Goal: Transaction & Acquisition: Obtain resource

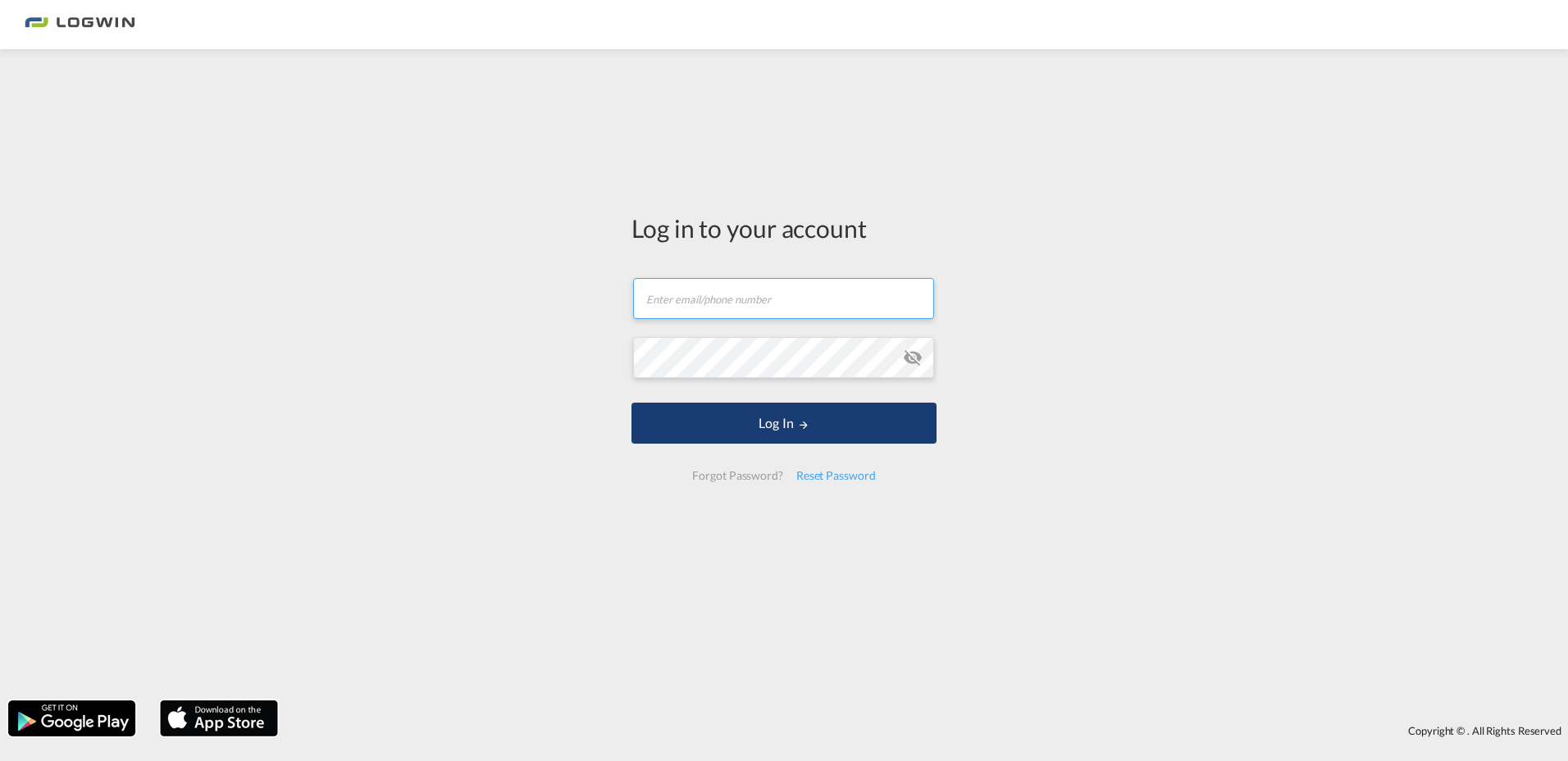
type input "[PERSON_NAME][EMAIL_ADDRESS][PERSON_NAME][DOMAIN_NAME]"
click at [812, 435] on button "Log In" at bounding box center [783, 423] width 305 height 41
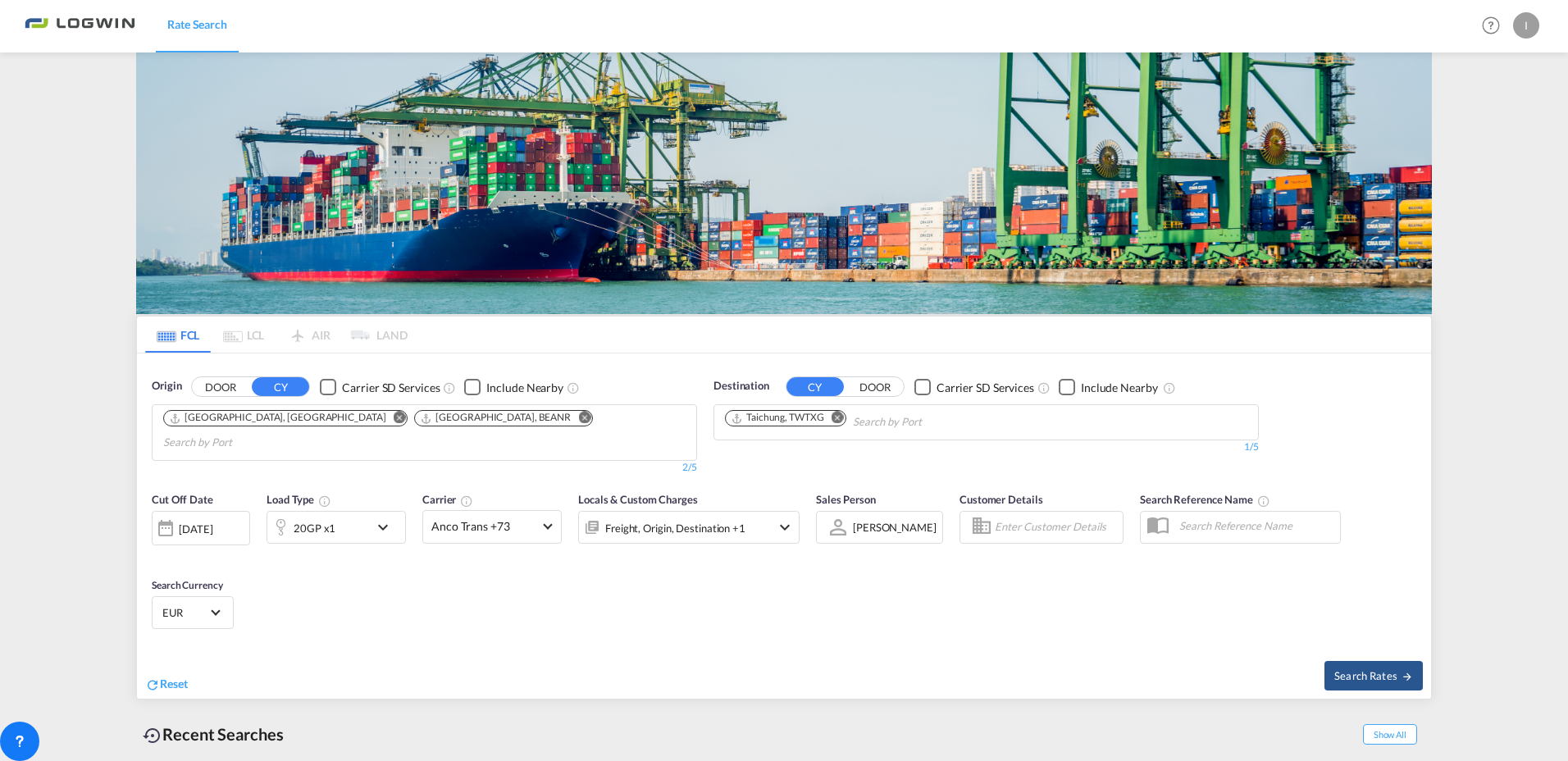
click at [319, 430] on input "Chips input." at bounding box center [241, 443] width 156 height 26
type input "[GEOGRAPHIC_DATA]"
drag, startPoint x: 484, startPoint y: 502, endPoint x: 335, endPoint y: 472, distance: 152.0
click at [483, 509] on div "[GEOGRAPHIC_DATA] [GEOGRAPHIC_DATA] NLRTM" at bounding box center [547, 533] width 312 height 49
click at [836, 415] on md-icon "Remove" at bounding box center [837, 417] width 12 height 12
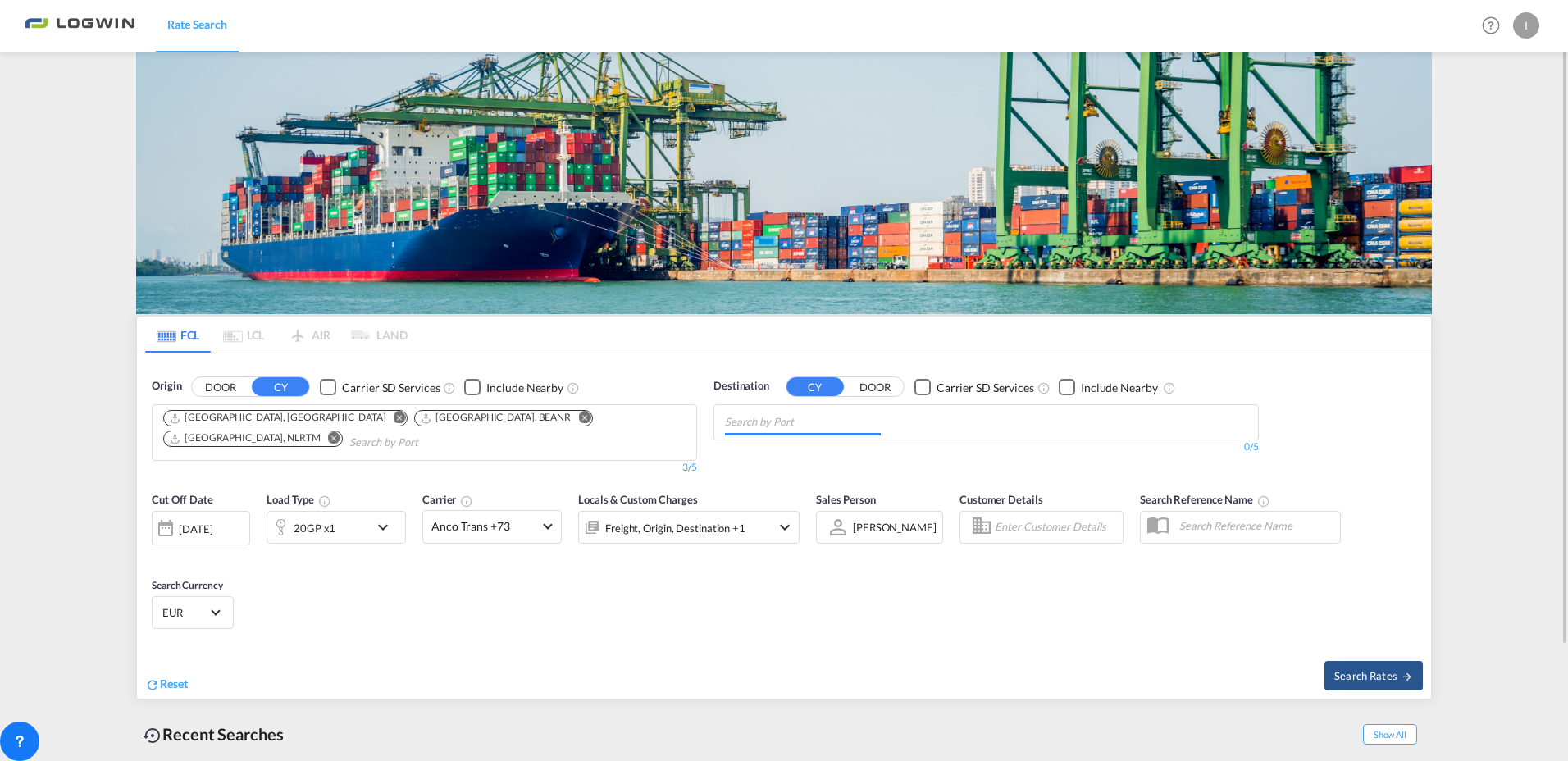
click at [857, 417] on input "Chips input." at bounding box center [803, 422] width 156 height 26
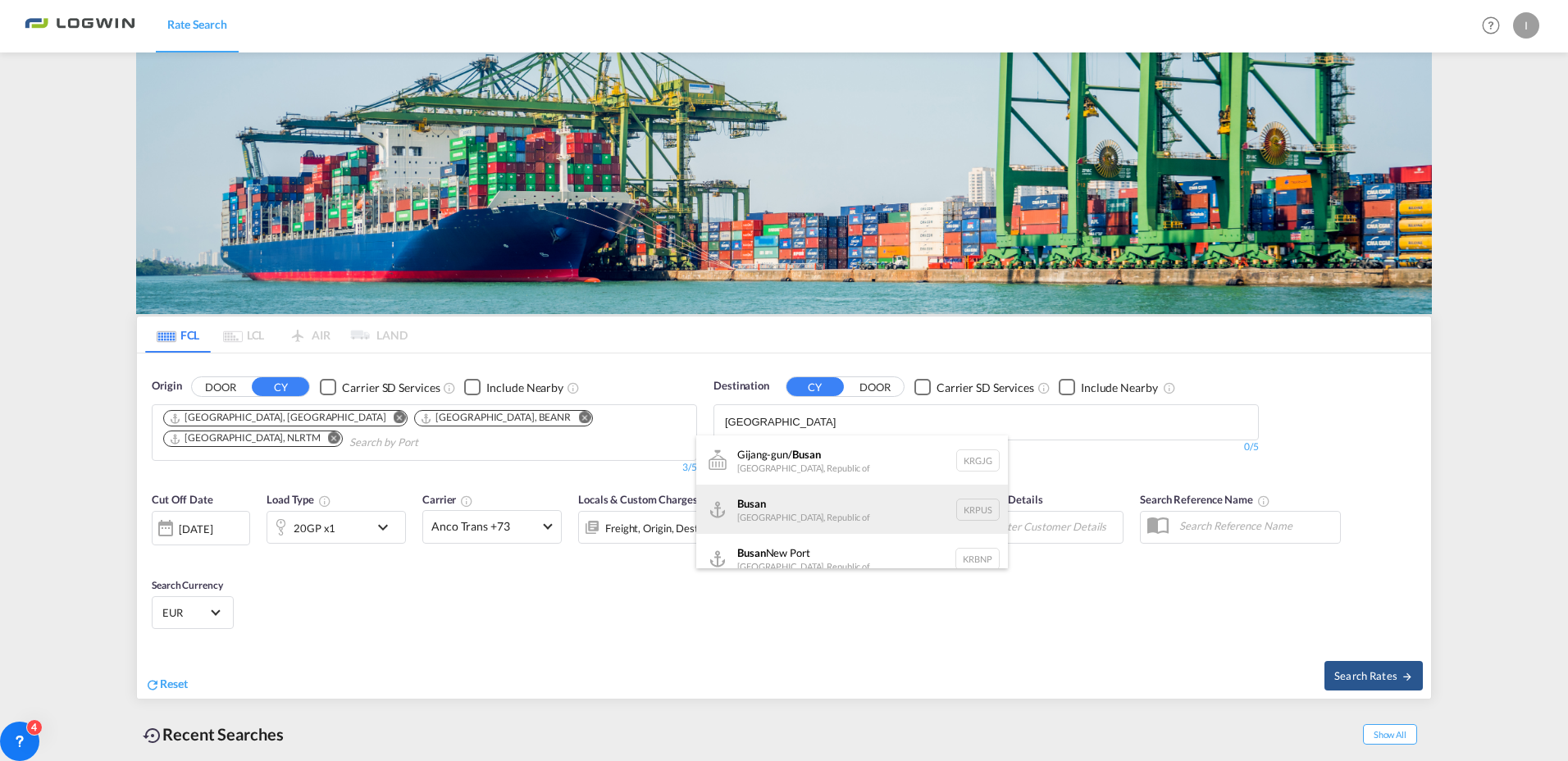
type input "[GEOGRAPHIC_DATA]"
click at [769, 513] on div "Busan Korea, Republic of KRPUS" at bounding box center [852, 509] width 312 height 49
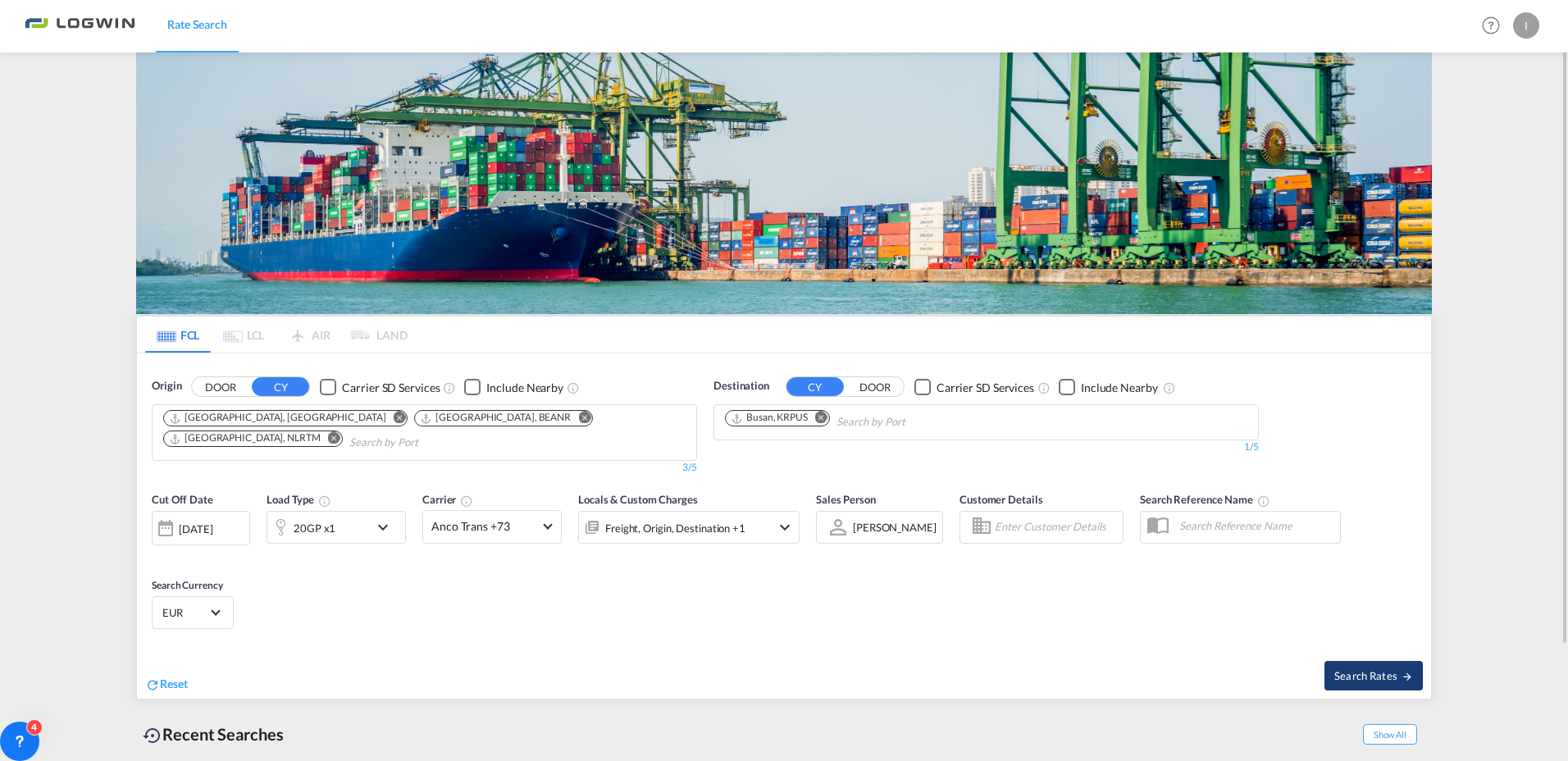
click at [1387, 678] on span "Search Rates" at bounding box center [1373, 676] width 78 height 13
type input "DEHAM,BEANR,NLRTM to KRPUS / [DATE]"
